Goal: Task Accomplishment & Management: Manage account settings

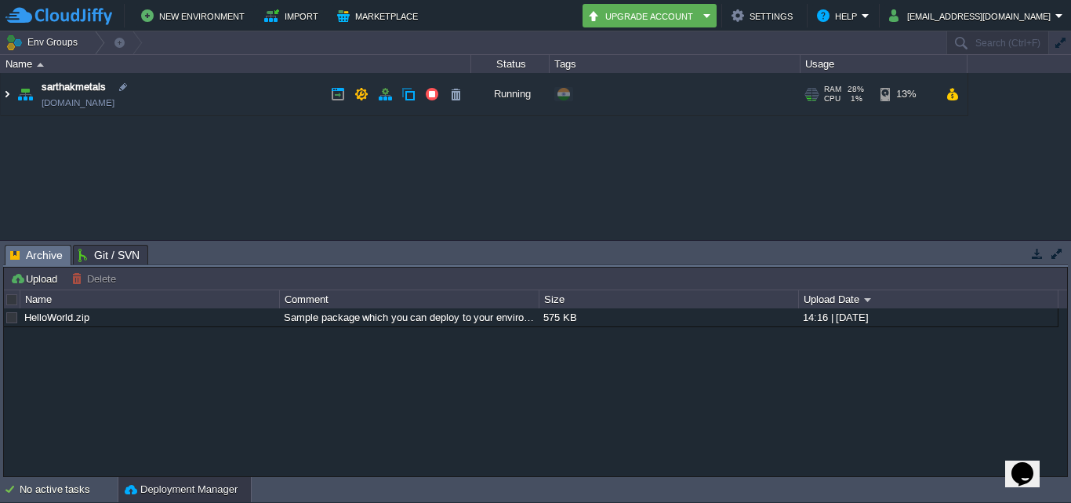
click at [8, 95] on img at bounding box center [7, 94] width 13 height 42
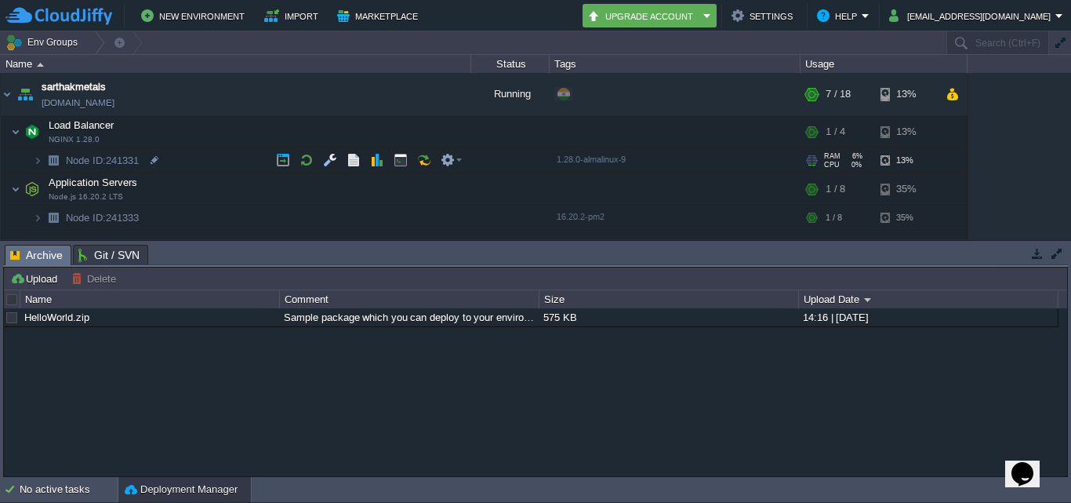
scroll to position [74, 0]
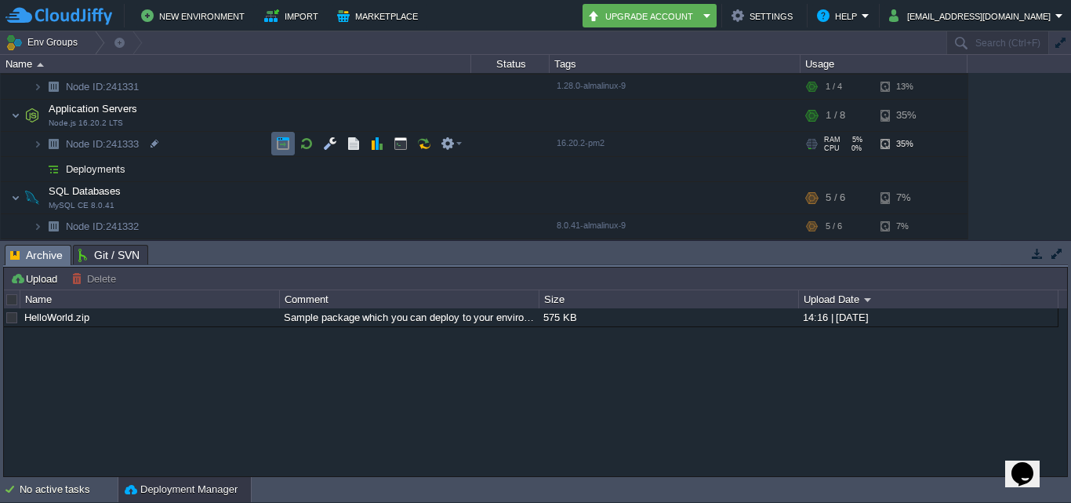
click at [284, 145] on button "button" at bounding box center [283, 143] width 14 height 14
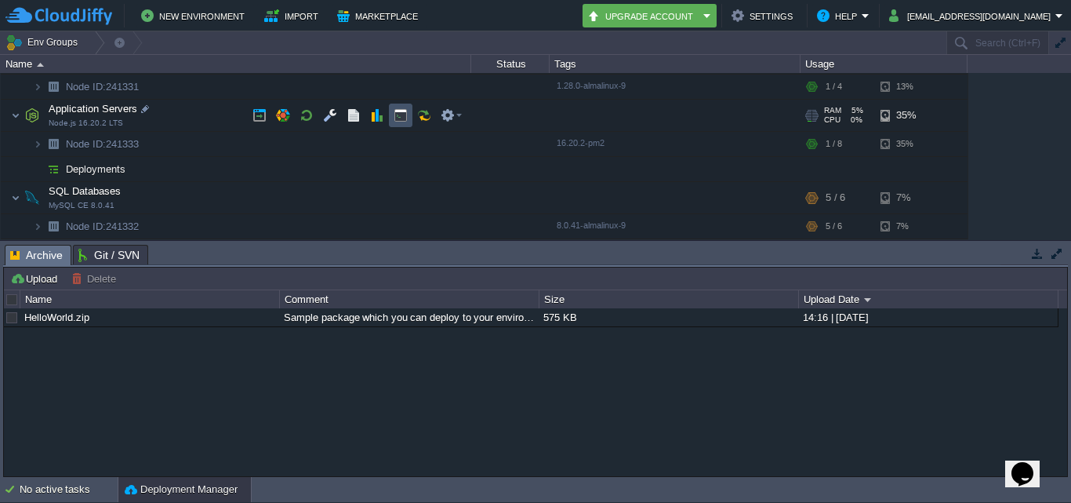
click at [403, 114] on button "button" at bounding box center [401, 115] width 14 height 14
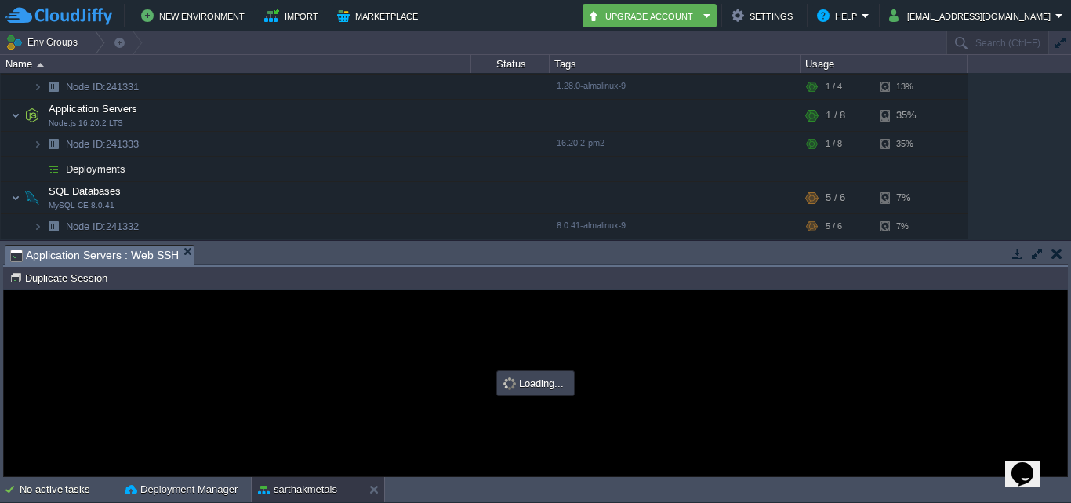
scroll to position [0, 0]
type input "#000000"
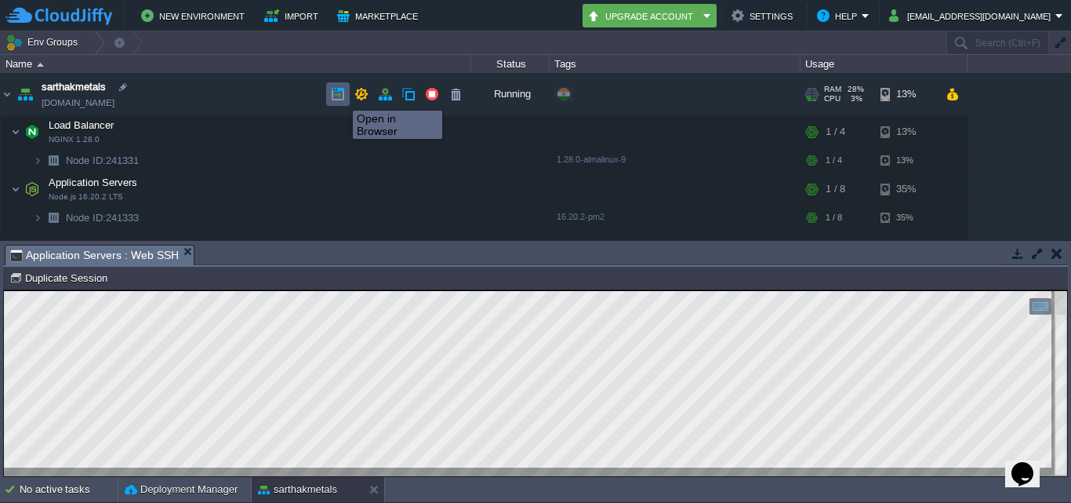
click at [341, 96] on button "button" at bounding box center [338, 94] width 14 height 14
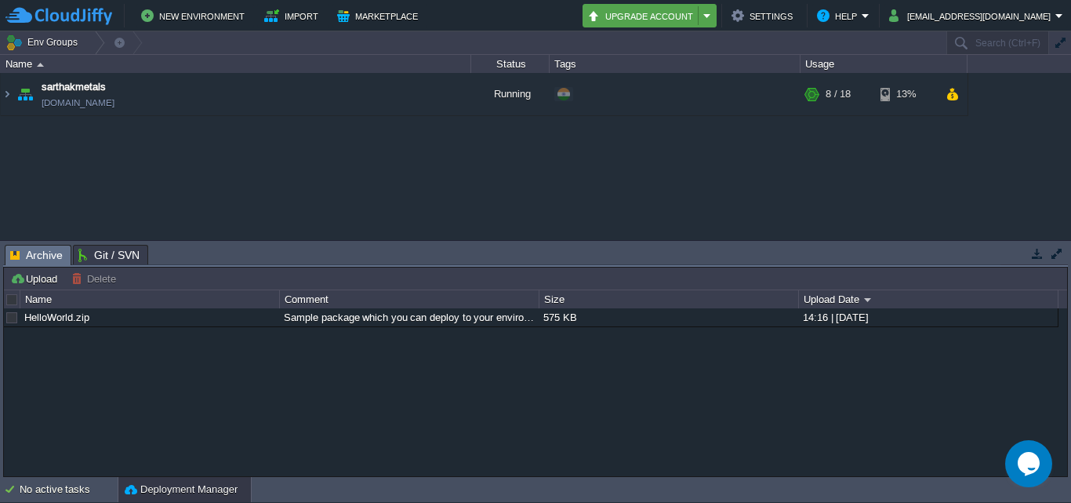
click at [692, 22] on em "Upgrade Account" at bounding box center [649, 15] width 125 height 19
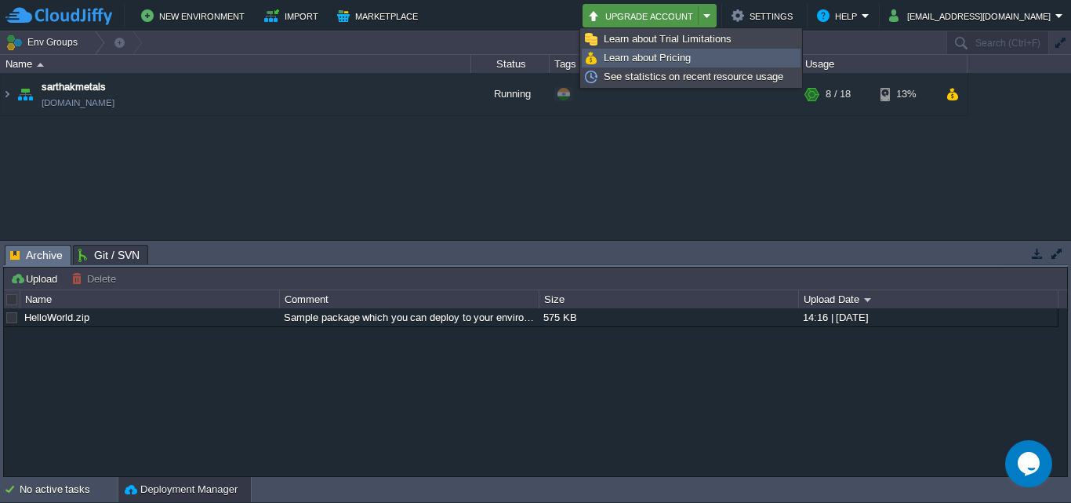
click at [690, 60] on span "Learn about Pricing" at bounding box center [647, 58] width 87 height 12
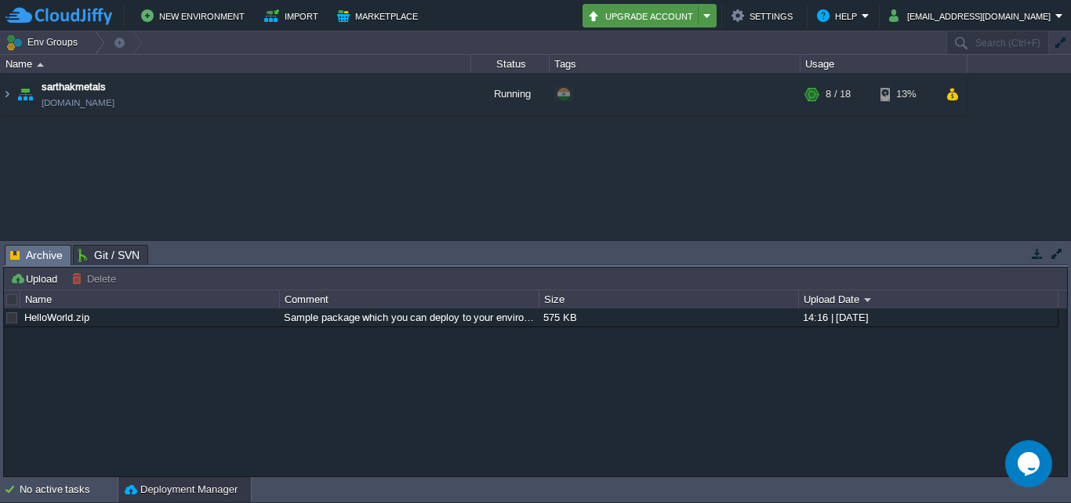
click at [645, 25] on button "Upgrade Account" at bounding box center [642, 15] width 111 height 19
